Goal: Task Accomplishment & Management: Manage account settings

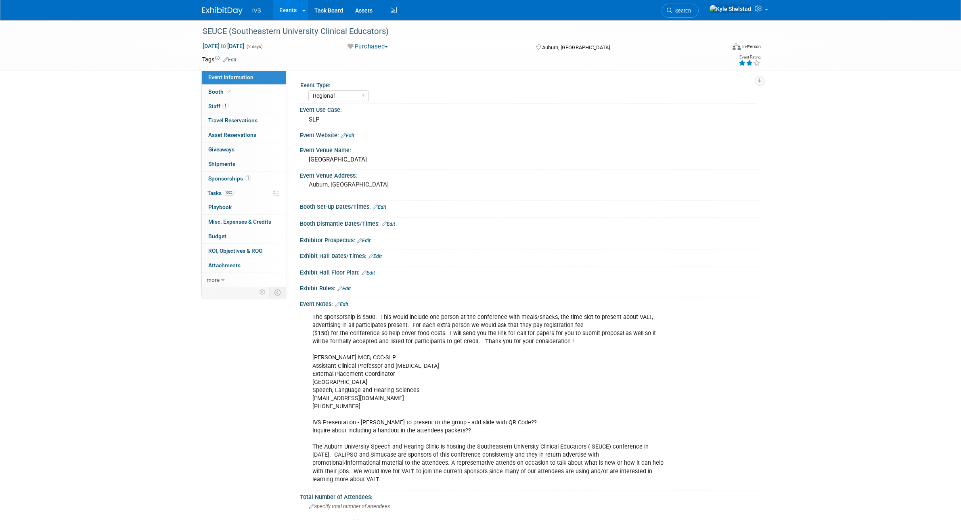
select select "Regional"
click at [284, 13] on link "Events" at bounding box center [287, 10] width 29 height 20
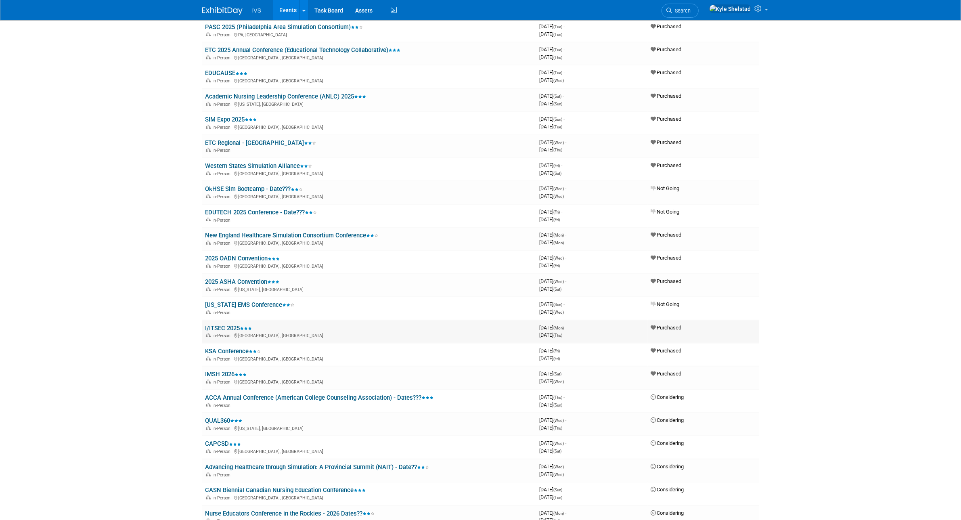
scroll to position [336, 0]
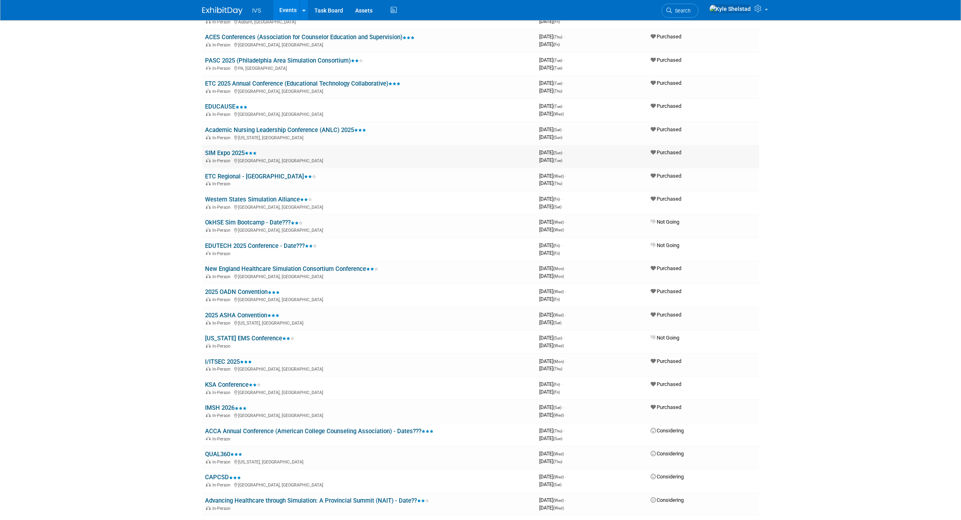
click at [228, 149] on link "SIM Expo 2025" at bounding box center [231, 152] width 52 height 7
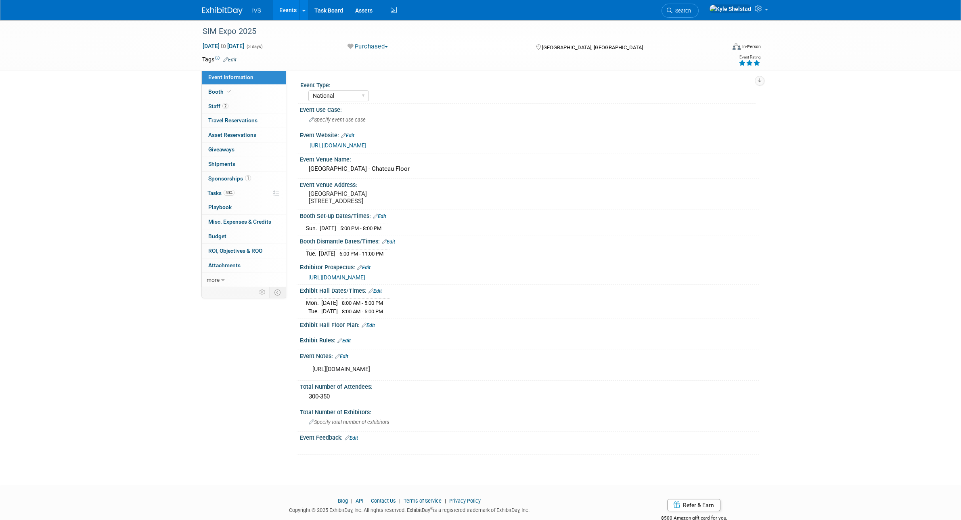
select select "National"
click at [237, 92] on link "Booth" at bounding box center [244, 92] width 84 height 14
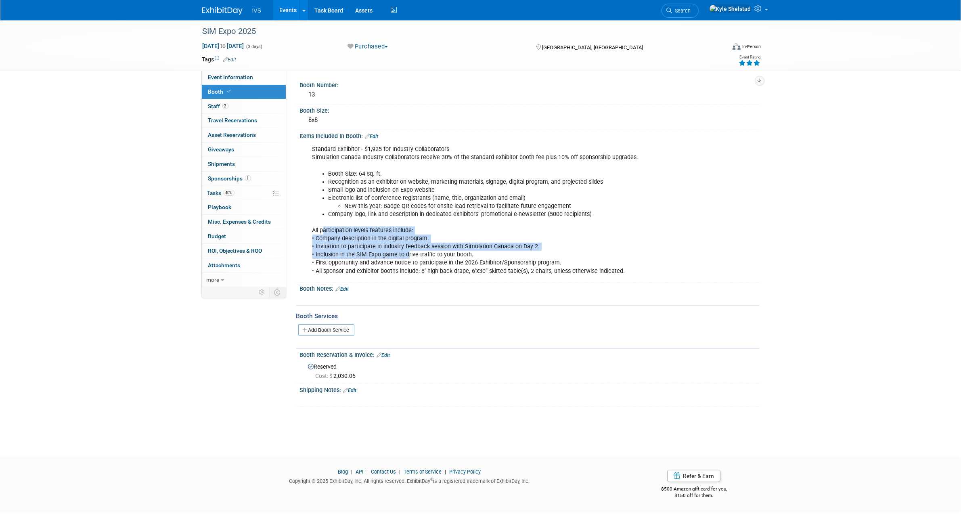
drag, startPoint x: 343, startPoint y: 234, endPoint x: 408, endPoint y: 251, distance: 66.8
click at [406, 250] on div "Standard Exhibitor - $1,925 for Industry Collaborators Simulation Canada Indust…" at bounding box center [489, 210] width 364 height 138
click at [408, 251] on div "Standard Exhibitor - $1,925 for Industry Collaborators Simulation Canada Indust…" at bounding box center [489, 210] width 364 height 138
drag, startPoint x: 354, startPoint y: 239, endPoint x: 390, endPoint y: 249, distance: 37.3
click at [390, 249] on div "Standard Exhibitor - $1,925 for Industry Collaborators Simulation Canada Indust…" at bounding box center [489, 210] width 364 height 138
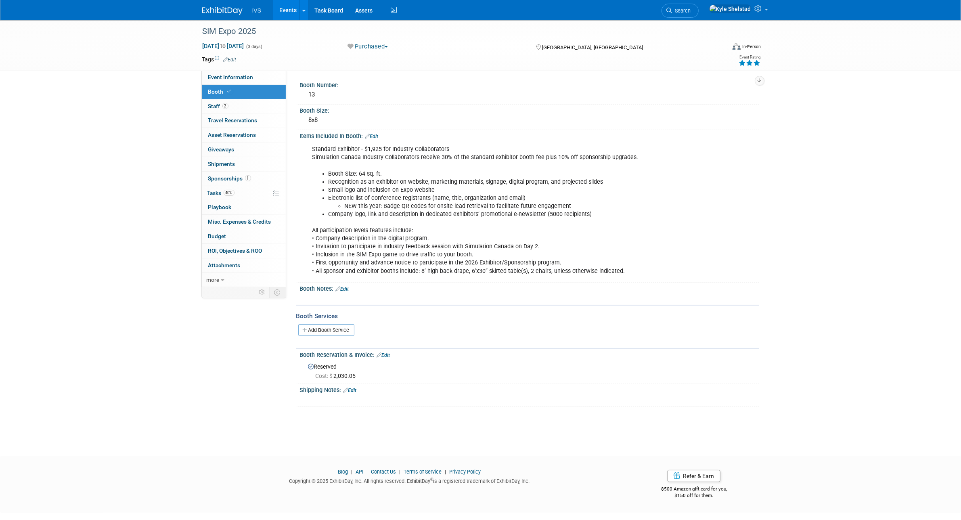
click at [404, 253] on div "Standard Exhibitor - $1,925 for Industry Collaborators Simulation Canada Indust…" at bounding box center [489, 210] width 364 height 138
drag, startPoint x: 325, startPoint y: 245, endPoint x: 406, endPoint y: 247, distance: 81.1
click at [402, 247] on div "Standard Exhibitor - $1,925 for Industry Collaborators Simulation Canada Indust…" at bounding box center [489, 210] width 364 height 138
drag, startPoint x: 338, startPoint y: 262, endPoint x: 463, endPoint y: 266, distance: 125.2
click at [417, 265] on div "Standard Exhibitor - $1,925 for Industry Collaborators Simulation Canada Indust…" at bounding box center [489, 210] width 364 height 138
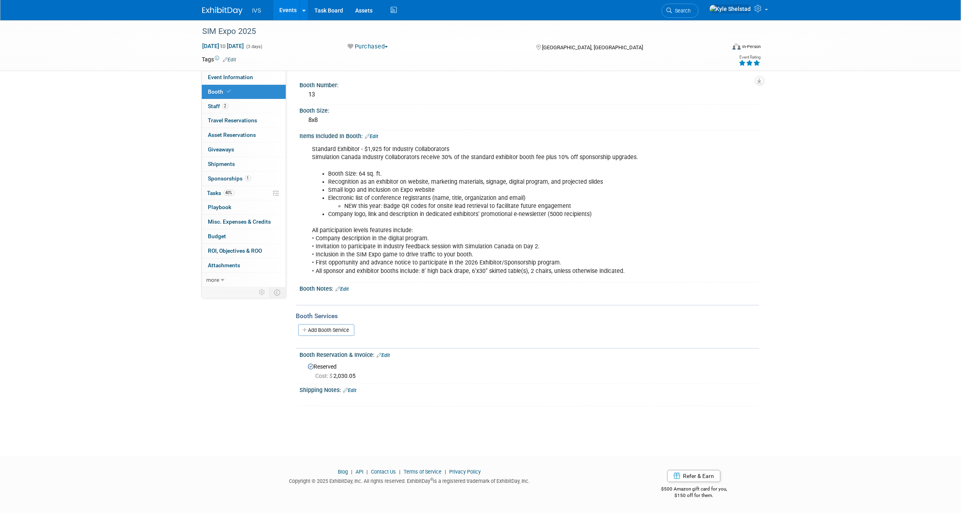
click at [477, 269] on div "Standard Exhibitor - $1,925 for Industry Collaborators Simulation Canada Indust…" at bounding box center [489, 210] width 364 height 138
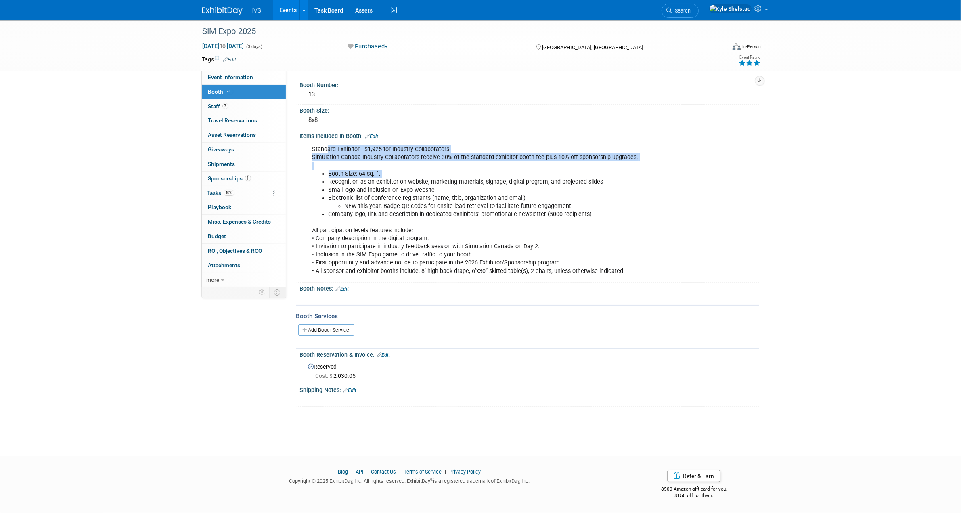
drag, startPoint x: 433, startPoint y: 172, endPoint x: 486, endPoint y: 176, distance: 53.4
click at [463, 174] on div "Standard Exhibitor - $1,925 for Industry Collaborators Simulation Canada Indust…" at bounding box center [489, 210] width 364 height 138
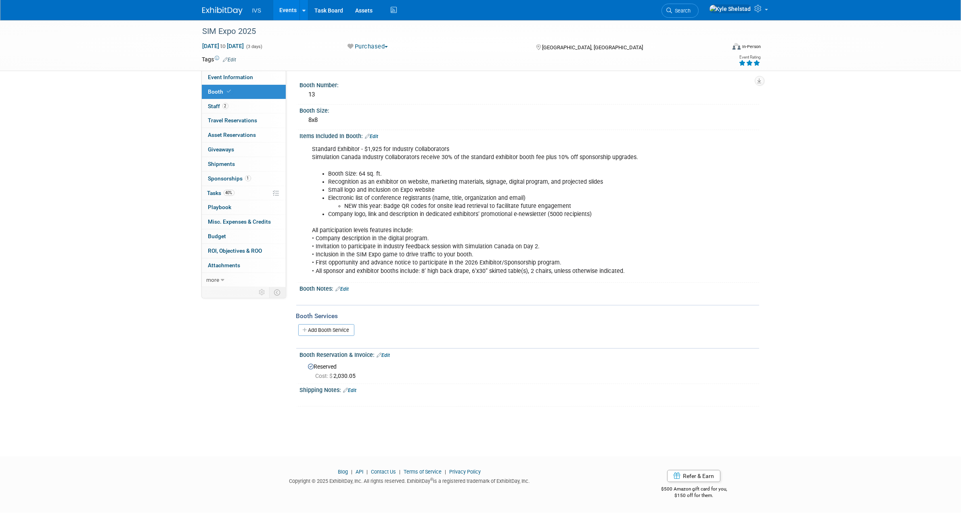
click at [486, 178] on li "Recognition as an exhibitor on website, marketing materials, signage, digital p…" at bounding box center [496, 182] width 337 height 8
drag, startPoint x: 435, startPoint y: 190, endPoint x: 557, endPoint y: 202, distance: 123.2
click at [548, 202] on ul "Booth Size: 64 sq. ft. Recognition as an exhibitor on website, marketing materi…" at bounding box center [488, 194] width 353 height 48
drag, startPoint x: 573, startPoint y: 201, endPoint x: 537, endPoint y: 196, distance: 37.0
click at [573, 202] on li "NEW this year: Badge QR codes for onsite lead retrieval to facilitate future en…" at bounding box center [505, 206] width 321 height 8
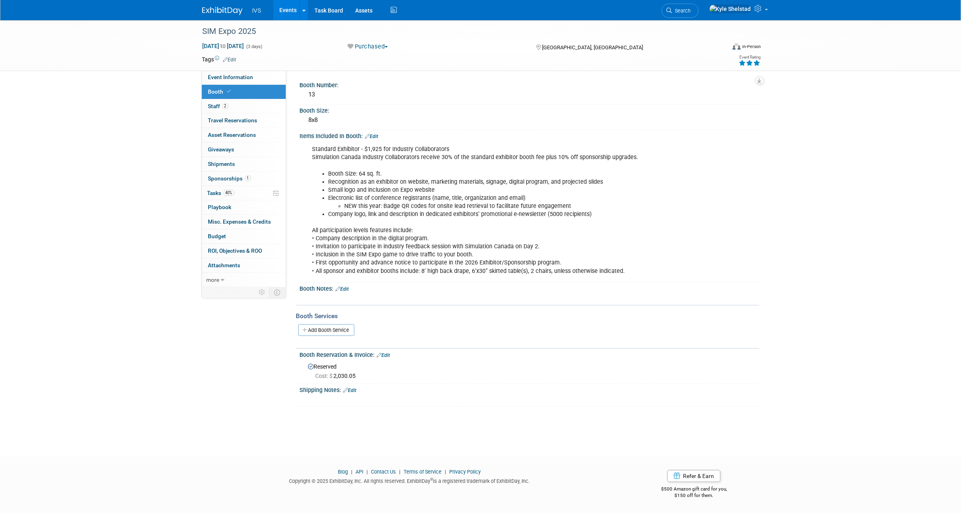
drag, startPoint x: 507, startPoint y: 163, endPoint x: 594, endPoint y: 176, distance: 87.6
click at [569, 169] on div "Standard Exhibitor - $1,925 for Industry Collaborators Simulation Canada Indust…" at bounding box center [489, 210] width 364 height 138
drag, startPoint x: 379, startPoint y: 198, endPoint x: 494, endPoint y: 242, distance: 123.3
click at [486, 239] on div "Standard Exhibitor - $1,925 for Industry Collaborators Simulation Canada Indust…" at bounding box center [489, 210] width 364 height 138
click at [409, 208] on li "NEW this year: Badge QR codes for onsite lead retrieval to facilitate future en…" at bounding box center [505, 206] width 321 height 8
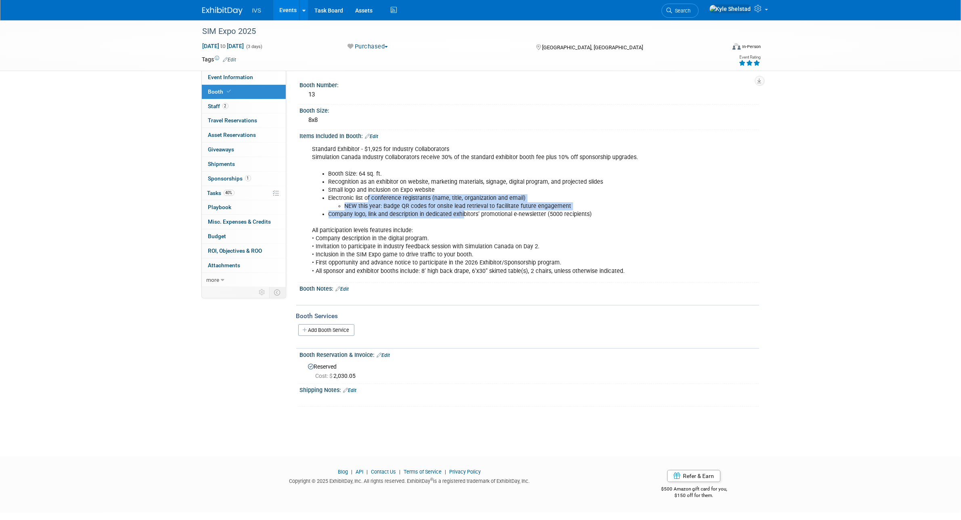
drag, startPoint x: 472, startPoint y: 217, endPoint x: 499, endPoint y: 221, distance: 27.3
click at [479, 218] on div "Standard Exhibitor - $1,925 for Industry Collaborators Simulation Canada Indust…" at bounding box center [489, 210] width 364 height 138
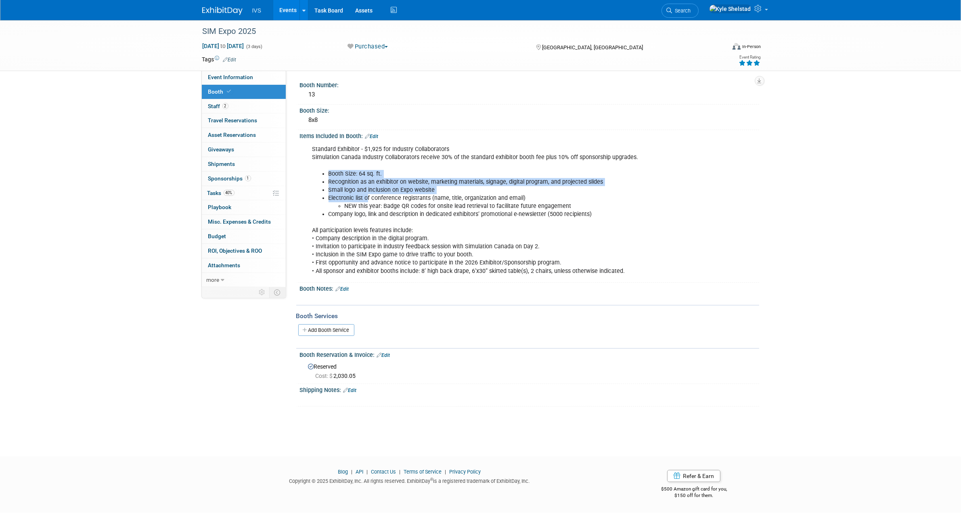
click at [499, 221] on div "Standard Exhibitor - $1,925 for Industry Collaborators Simulation Canada Indust…" at bounding box center [489, 210] width 364 height 138
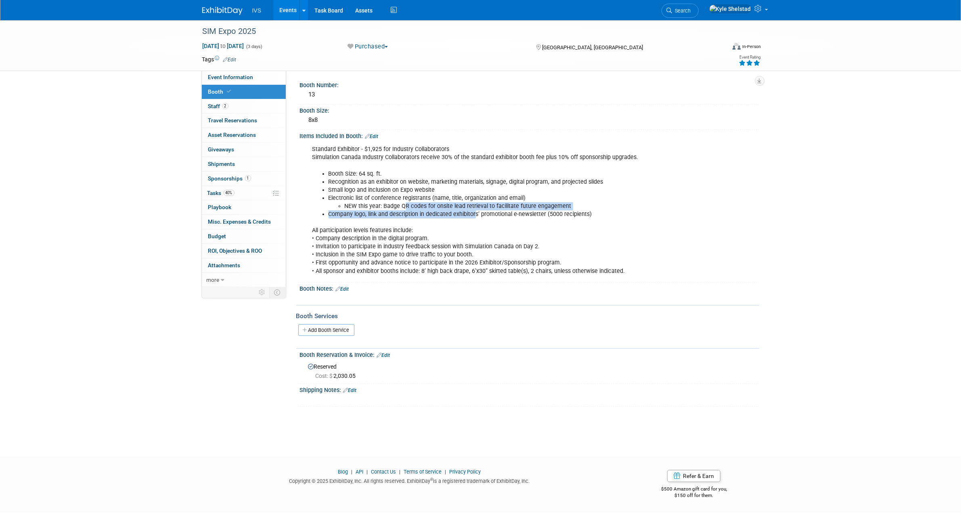
click at [548, 215] on ul "Booth Size: 64 sq. ft. Recognition as an exhibitor on website, marketing materi…" at bounding box center [488, 194] width 353 height 48
click at [573, 215] on li "Company logo, link and description in dedicated exhibitors’ promotional e-newsl…" at bounding box center [496, 214] width 337 height 8
drag, startPoint x: 462, startPoint y: 198, endPoint x: 423, endPoint y: 194, distance: 39.8
click at [423, 194] on ul "Booth Size: 64 sq. ft. Recognition as an exhibitor on website, marketing materi…" at bounding box center [488, 194] width 353 height 48
click at [423, 194] on li "Electronic list of conference registrants (name, title, organization and email)…" at bounding box center [496, 202] width 337 height 16
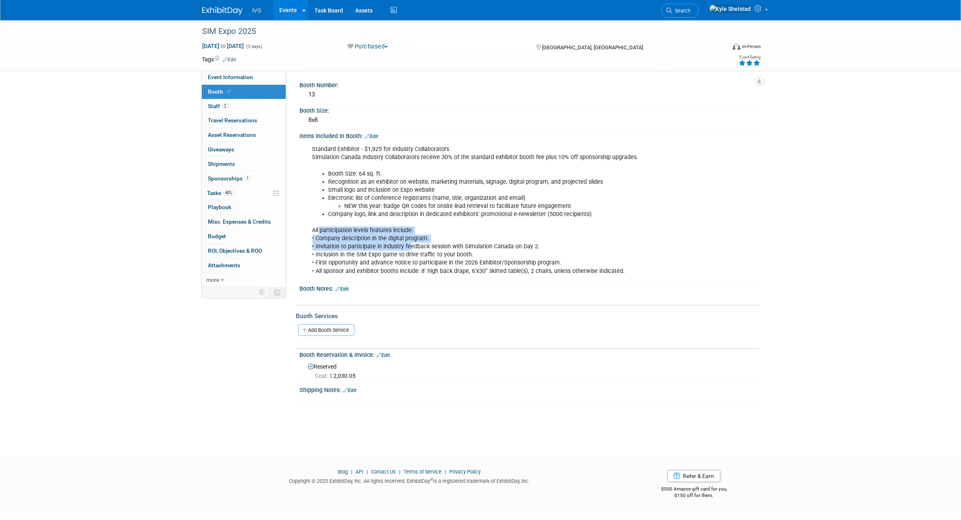
drag, startPoint x: 318, startPoint y: 229, endPoint x: 410, endPoint y: 249, distance: 94.2
click at [410, 249] on div "Standard Exhibitor - $1,925 for Industry Collaborators Simulation Canada Indust…" at bounding box center [489, 210] width 364 height 138
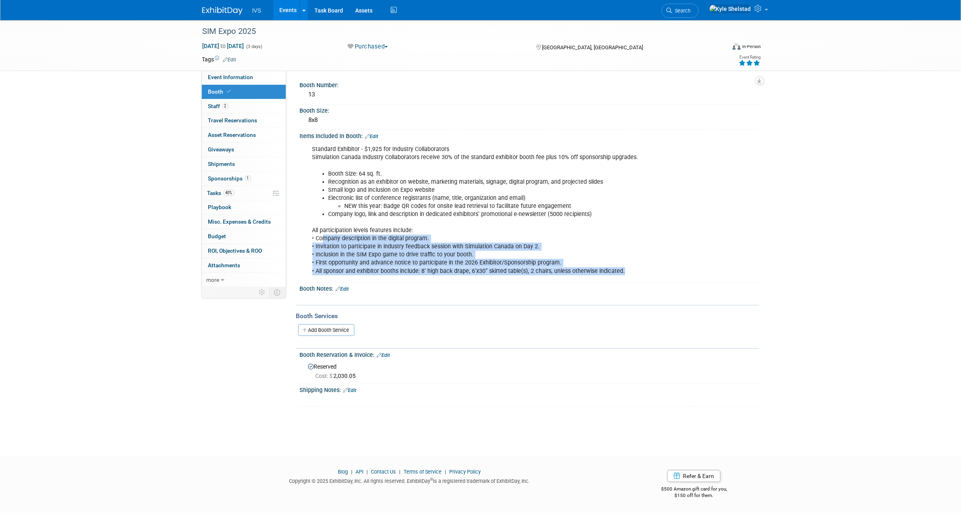
drag, startPoint x: 322, startPoint y: 235, endPoint x: 629, endPoint y: 271, distance: 309.6
click at [629, 271] on div "Standard Exhibitor - $1,925 for Industry Collaborators Simulation Canada Indust…" at bounding box center [489, 210] width 364 height 138
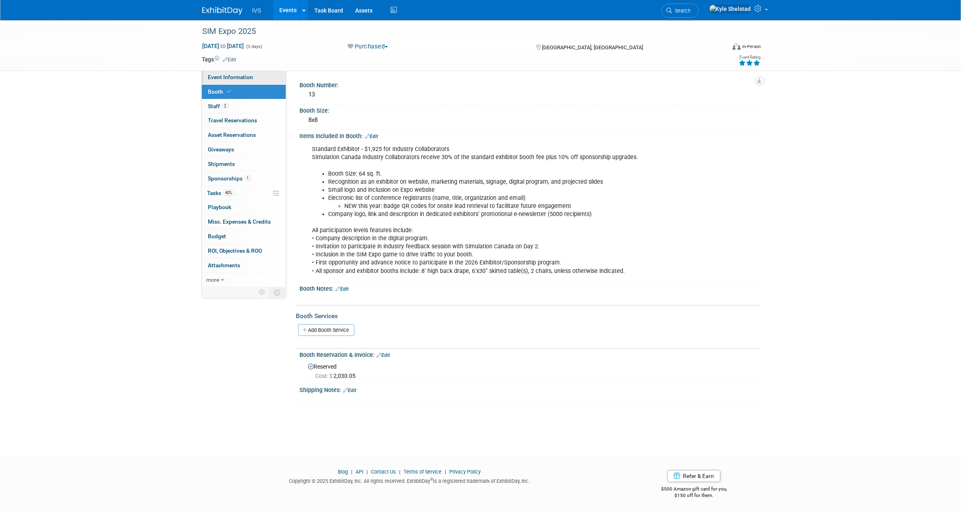
click at [251, 77] on span "Event Information" at bounding box center [230, 77] width 45 height 6
select select "National"
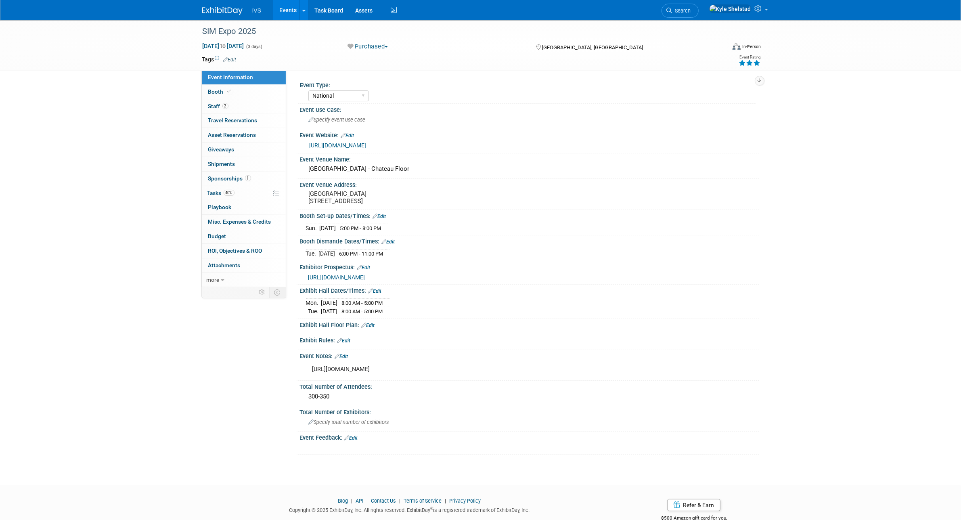
click at [365, 280] on span "[URL][DOMAIN_NAME]" at bounding box center [336, 277] width 57 height 6
click at [249, 91] on link "Booth" at bounding box center [244, 92] width 84 height 14
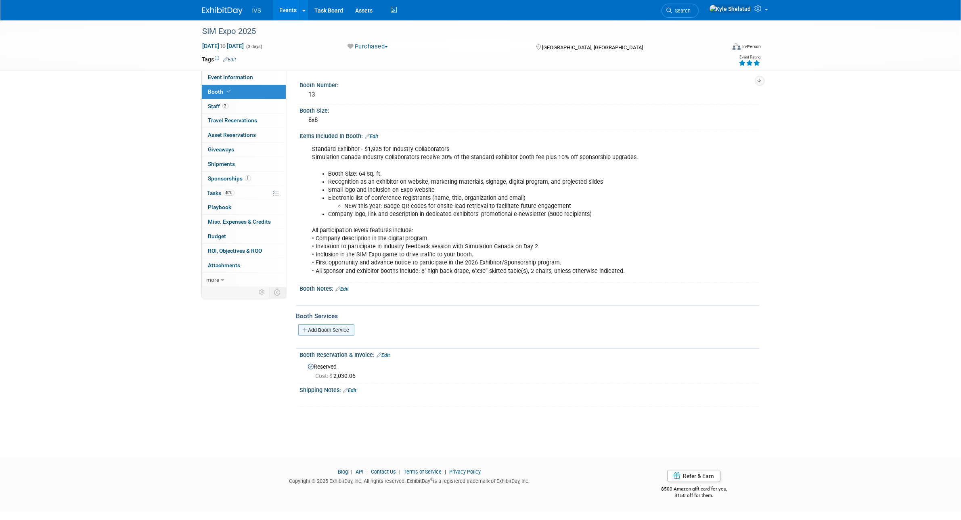
click at [324, 327] on link "Add Booth Service" at bounding box center [326, 330] width 56 height 12
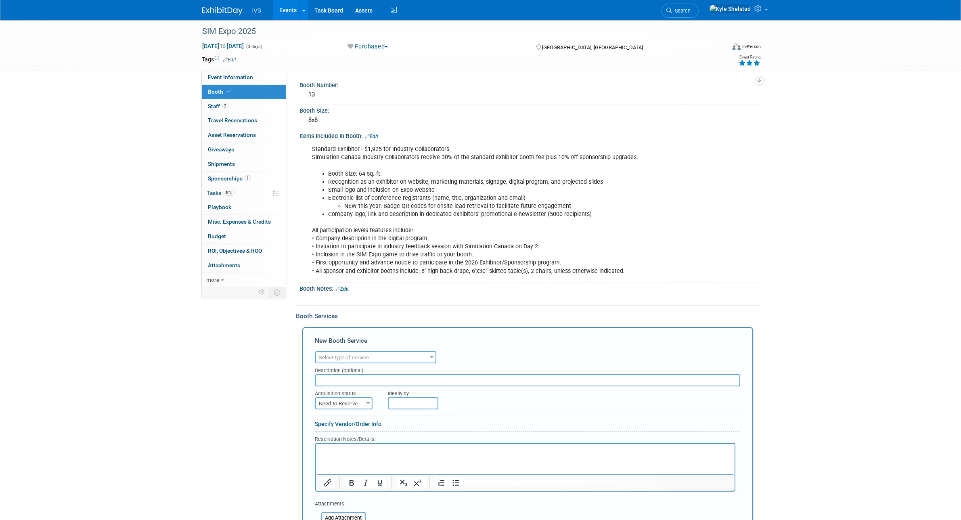
click at [366, 354] on span "Select type of service" at bounding box center [344, 357] width 50 height 6
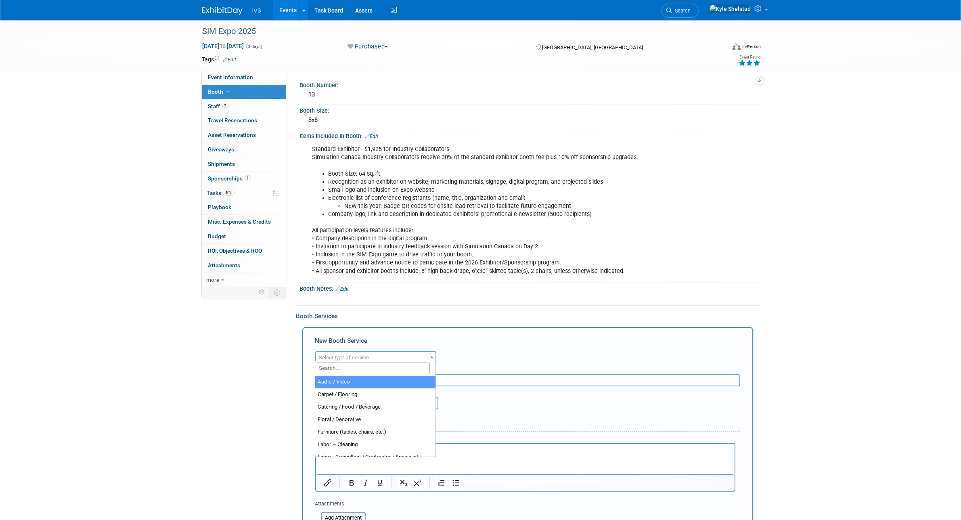
click at [258, 358] on div "Event Information Event Info Booth Booth 2 Staff 2 Staff 0 Travel Reservations …" at bounding box center [480, 326] width 569 height 613
click at [385, 356] on span "Select type of service" at bounding box center [375, 357] width 119 height 11
select select "1"
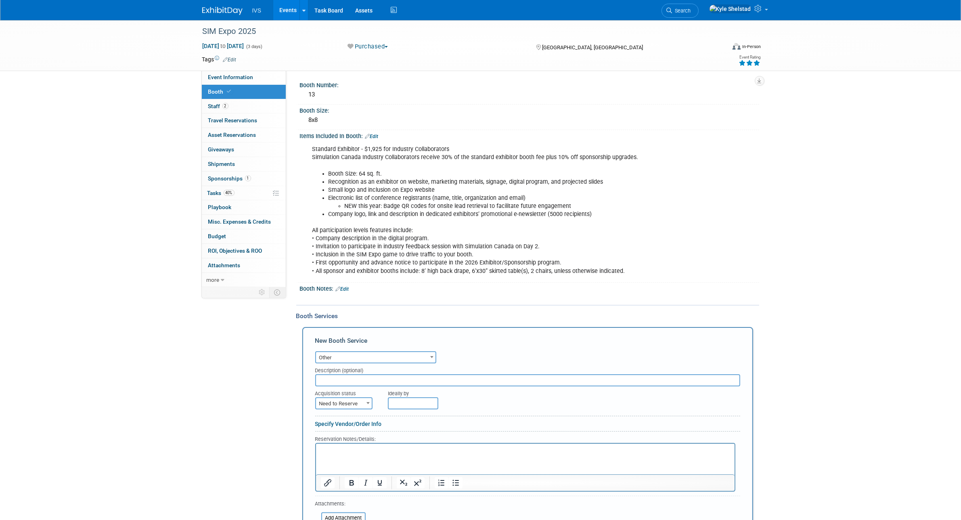
click at [352, 376] on input "text" at bounding box center [527, 380] width 425 height 12
type input "Additional rep"
click at [357, 401] on span "Need to Reserve" at bounding box center [344, 403] width 56 height 11
select select "2"
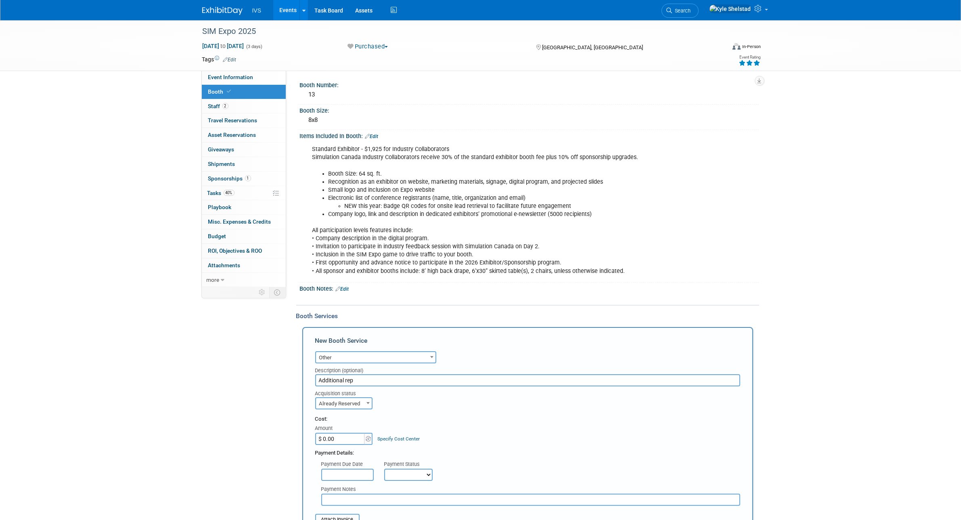
click at [337, 435] on input "$ 0.00" at bounding box center [340, 439] width 50 height 12
click at [343, 439] on input "$ 368.00" at bounding box center [340, 439] width 50 height 12
type input "$ 368.61"
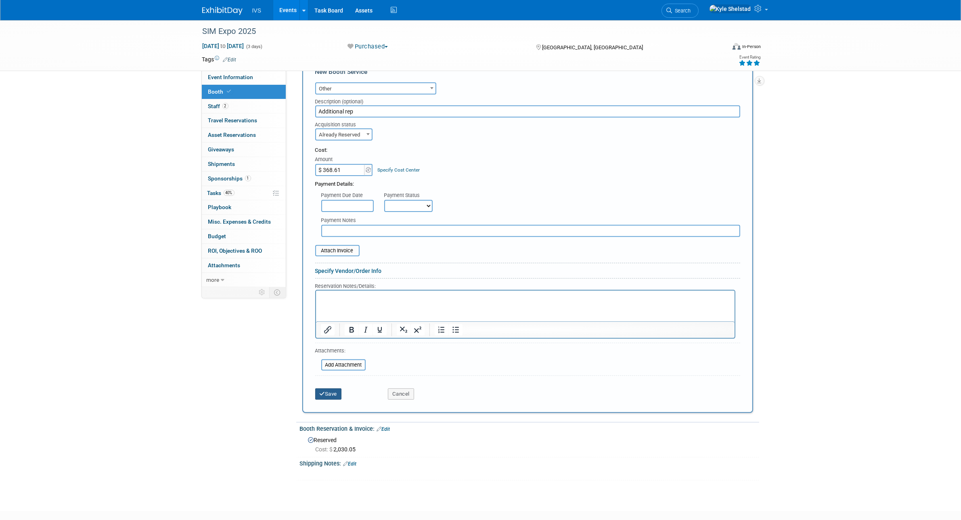
click at [330, 390] on button "Save" at bounding box center [328, 393] width 27 height 11
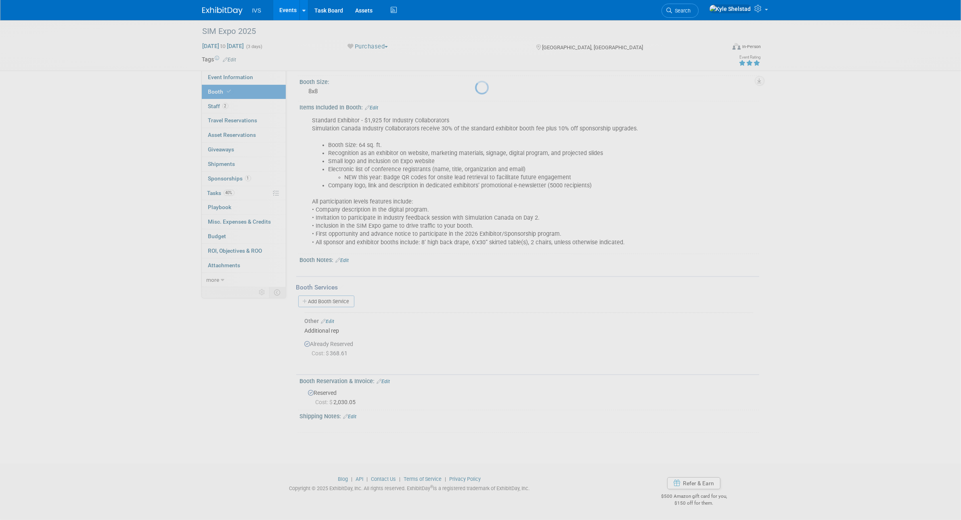
scroll to position [26, 0]
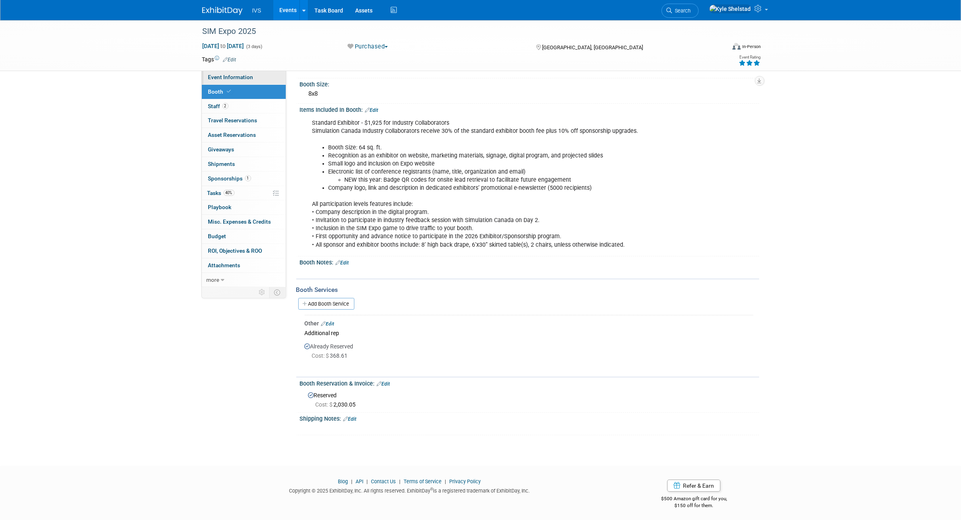
click at [221, 73] on link "Event Information" at bounding box center [244, 77] width 84 height 14
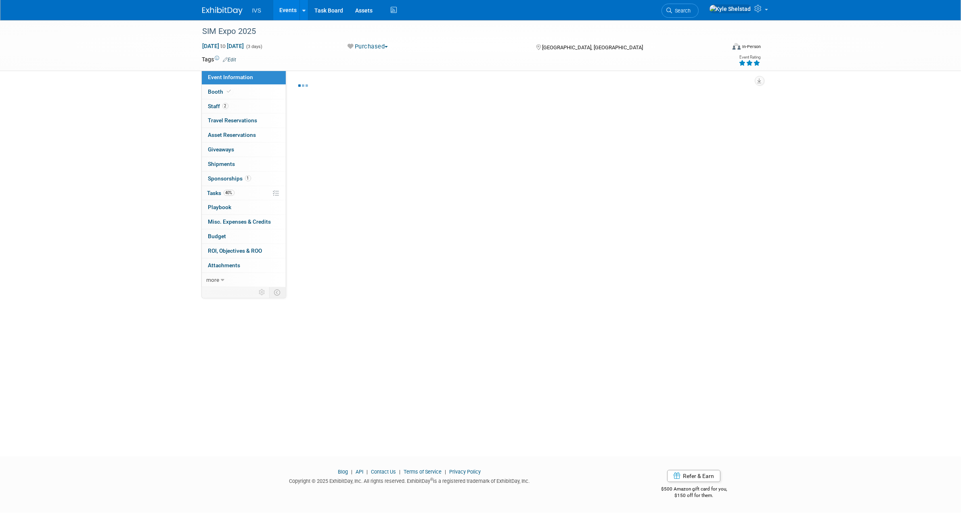
select select "National"
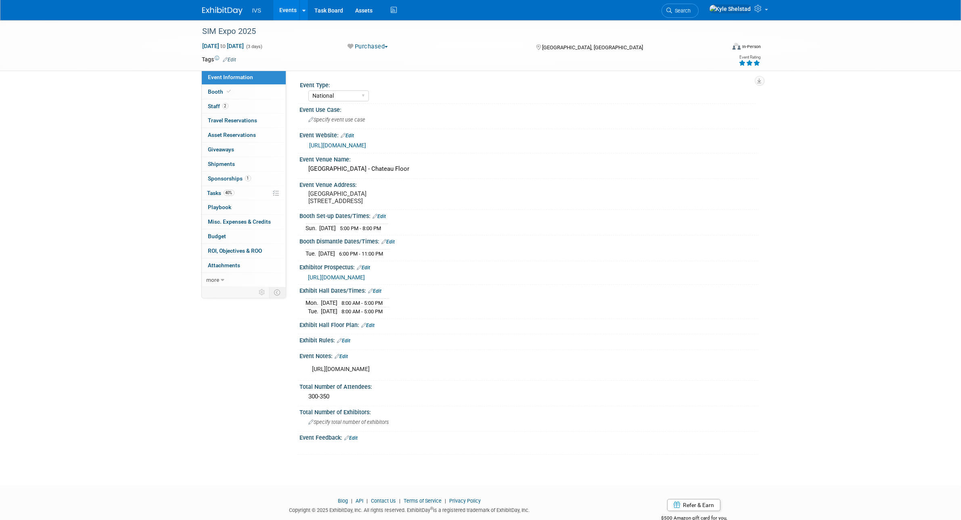
drag, startPoint x: 440, startPoint y: 375, endPoint x: 311, endPoint y: 376, distance: 128.7
click at [311, 376] on div "[URL][DOMAIN_NAME]" at bounding box center [489, 369] width 364 height 16
click at [364, 374] on div "[URL][DOMAIN_NAME]" at bounding box center [489, 369] width 364 height 16
click at [241, 93] on link "Booth" at bounding box center [244, 92] width 84 height 14
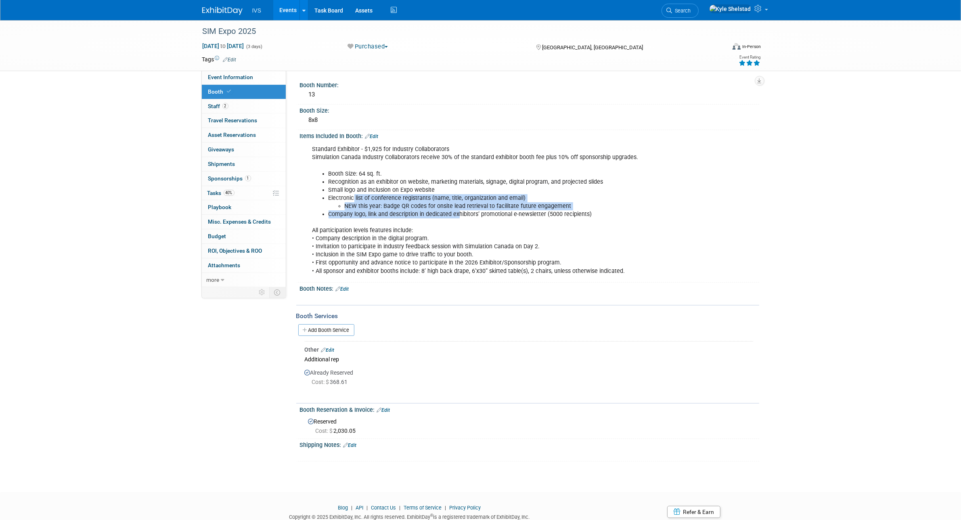
drag, startPoint x: 383, startPoint y: 202, endPoint x: 531, endPoint y: 226, distance: 150.8
click at [517, 225] on div "Standard Exhibitor - $1,925 for Industry Collaborators Simulation Canada Indust…" at bounding box center [489, 210] width 364 height 138
click at [533, 225] on div "Standard Exhibitor - $1,925 for Industry Collaborators Simulation Canada Indust…" at bounding box center [489, 210] width 364 height 138
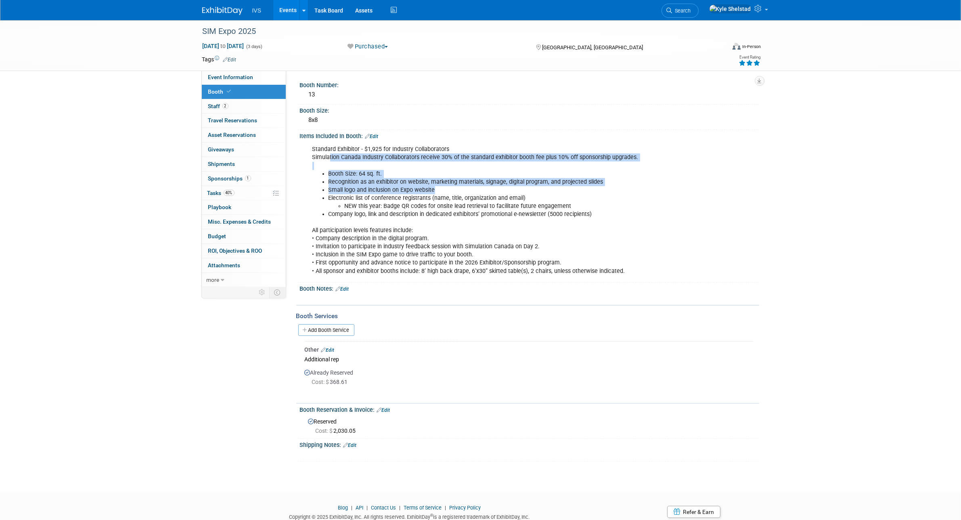
drag, startPoint x: 402, startPoint y: 169, endPoint x: 516, endPoint y: 200, distance: 118.3
click at [510, 197] on div "Standard Exhibitor - $1,925 for Industry Collaborators Simulation Canada Indust…" at bounding box center [489, 210] width 364 height 138
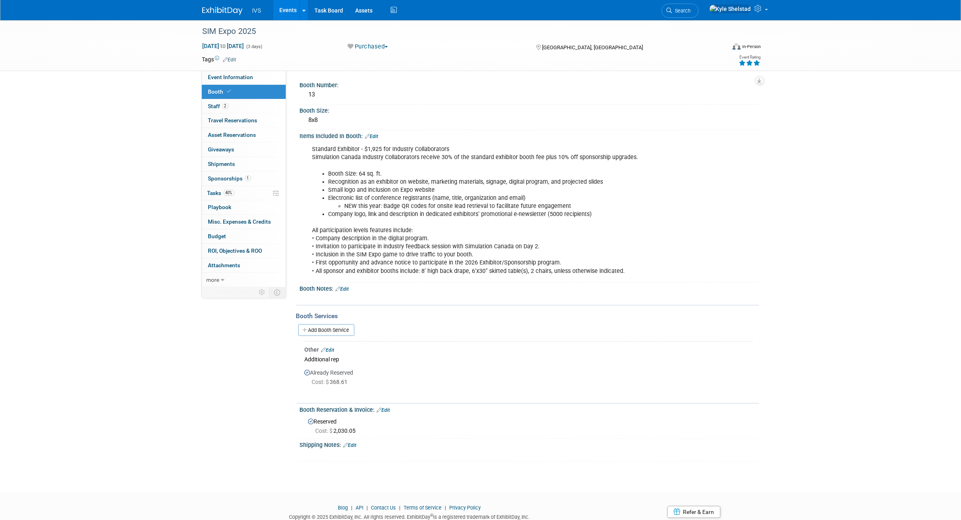
click at [516, 200] on li "Electronic list of conference registrants (name, title, organization and email)…" at bounding box center [496, 202] width 337 height 16
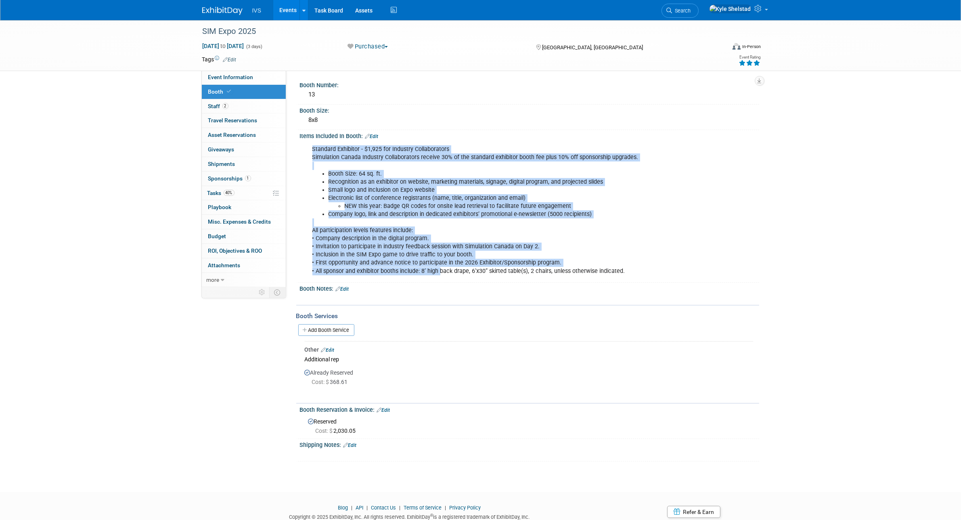
drag, startPoint x: 451, startPoint y: 270, endPoint x: 648, endPoint y: 282, distance: 198.0
click at [588, 282] on div "Booth Number: 13 Booth Size: 8x8 Edit X Edit" at bounding box center [525, 270] width 455 height 382
click at [597, 266] on div "Standard Exhibitor - $1,925 for Industry Collaborators Simulation Canada Indust…" at bounding box center [489, 210] width 364 height 138
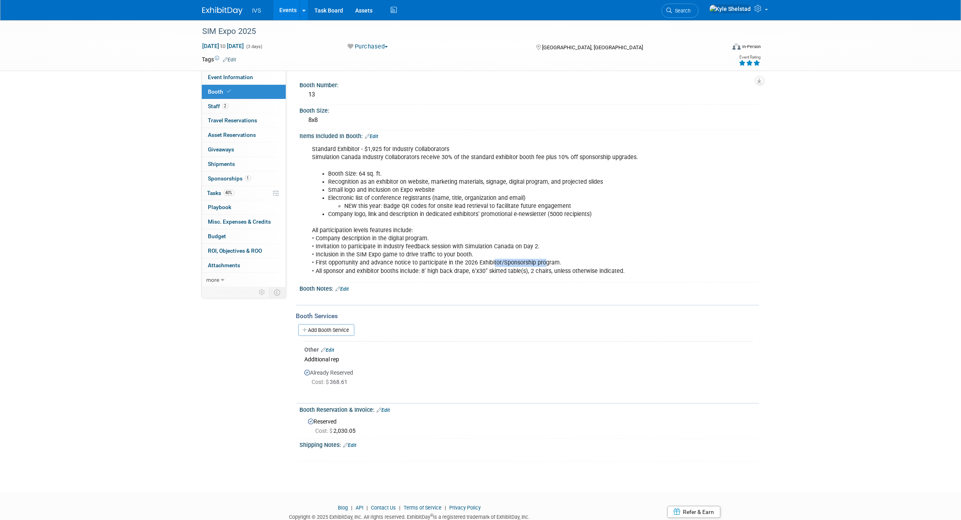
drag, startPoint x: 492, startPoint y: 265, endPoint x: 609, endPoint y: 266, distance: 117.0
click at [594, 265] on div "Standard Exhibitor - $1,925 for Industry Collaborators Simulation Canada Indust…" at bounding box center [489, 210] width 364 height 138
click at [612, 266] on div "Standard Exhibitor - $1,925 for Industry Collaborators Simulation Canada Indust…" at bounding box center [489, 210] width 364 height 138
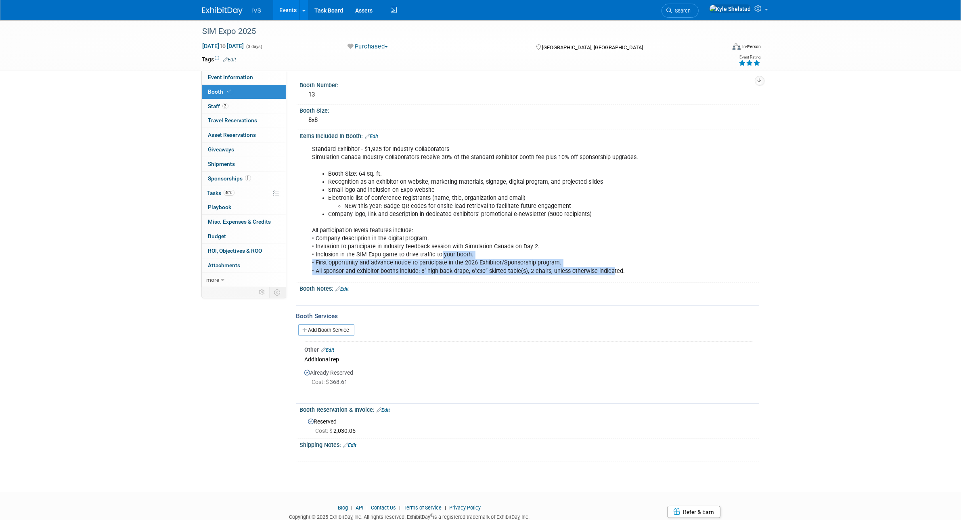
drag, startPoint x: 459, startPoint y: 257, endPoint x: 412, endPoint y: 249, distance: 48.3
click at [412, 249] on div "Standard Exhibitor - $1,925 for Industry Collaborators Simulation Canada Indust…" at bounding box center [489, 210] width 364 height 138
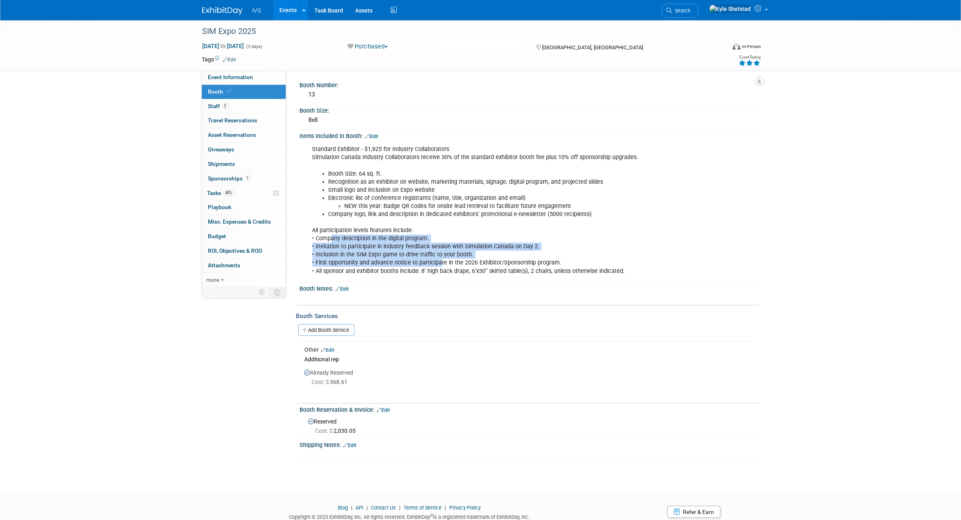
drag, startPoint x: 331, startPoint y: 237, endPoint x: 454, endPoint y: 265, distance: 126.3
click at [448, 263] on div "Standard Exhibitor - $1,925 for Industry Collaborators Simulation Canada Indust…" at bounding box center [489, 210] width 364 height 138
click at [457, 266] on div "Standard Exhibitor - $1,925 for Industry Collaborators Simulation Canada Indust…" at bounding box center [489, 210] width 364 height 138
click at [436, 271] on div "Standard Exhibitor - $1,925 for Industry Collaborators Simulation Canada Indust…" at bounding box center [489, 210] width 364 height 138
click at [440, 271] on div "Standard Exhibitor - $1,925 for Industry Collaborators Simulation Canada Indust…" at bounding box center [489, 210] width 364 height 138
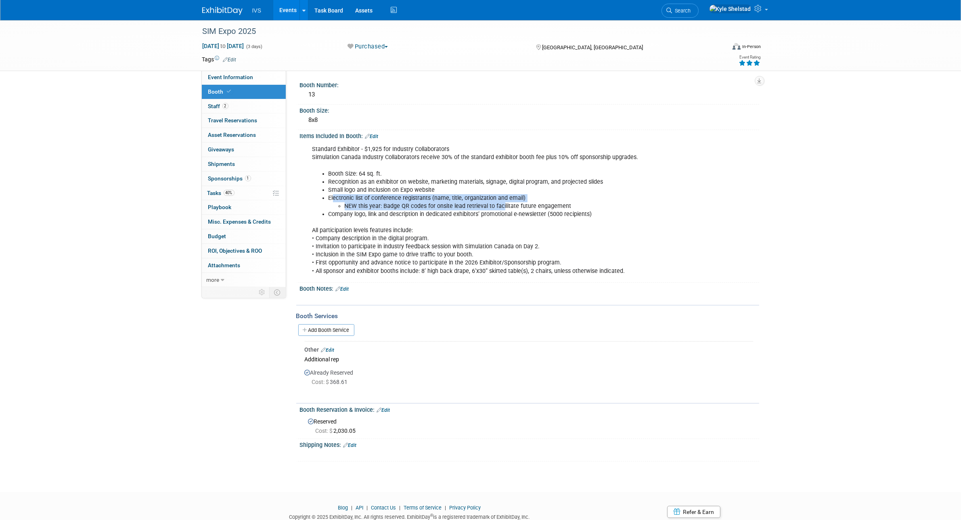
drag, startPoint x: 334, startPoint y: 196, endPoint x: 525, endPoint y: 212, distance: 192.0
click at [507, 208] on li "Electronic list of conference registrants (name, title, organization and email)…" at bounding box center [496, 202] width 337 height 16
click at [529, 213] on li "Company logo, link and description in dedicated exhibitors’ promotional e-newsl…" at bounding box center [496, 214] width 337 height 8
click at [241, 77] on span "Event Information" at bounding box center [230, 77] width 45 height 6
select select "National"
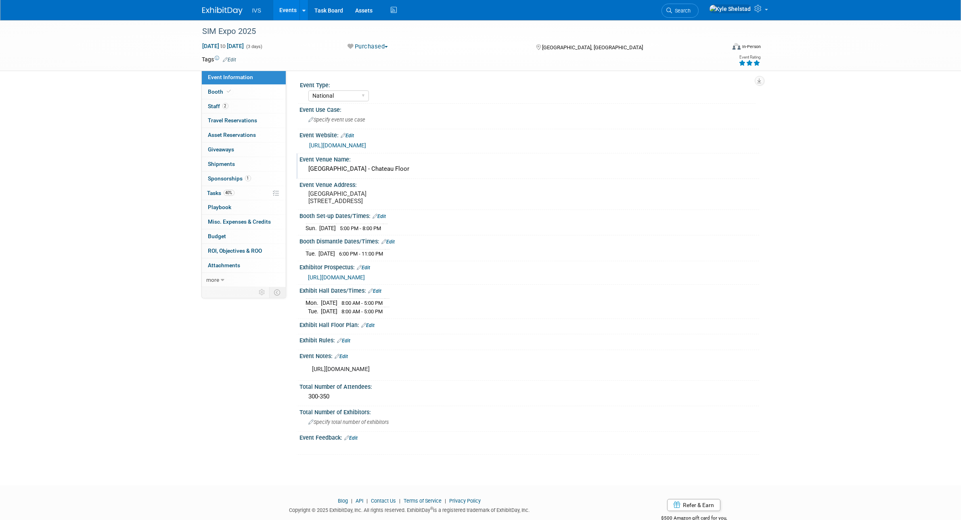
click at [435, 169] on div "[GEOGRAPHIC_DATA] - Chateau Floor" at bounding box center [529, 169] width 447 height 13
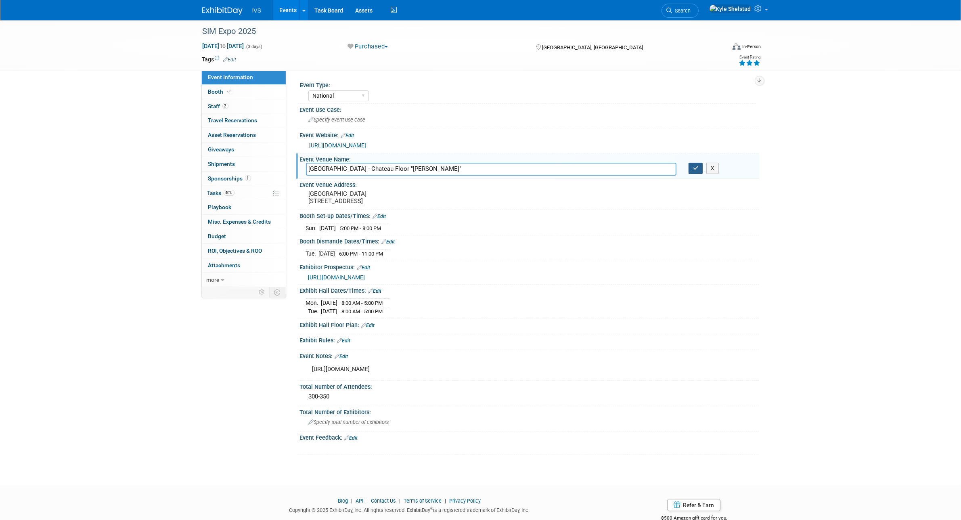
type input "[GEOGRAPHIC_DATA] - Chateau Floor "[PERSON_NAME]""
click at [697, 167] on icon "button" at bounding box center [696, 167] width 6 height 5
